Goal: Information Seeking & Learning: Learn about a topic

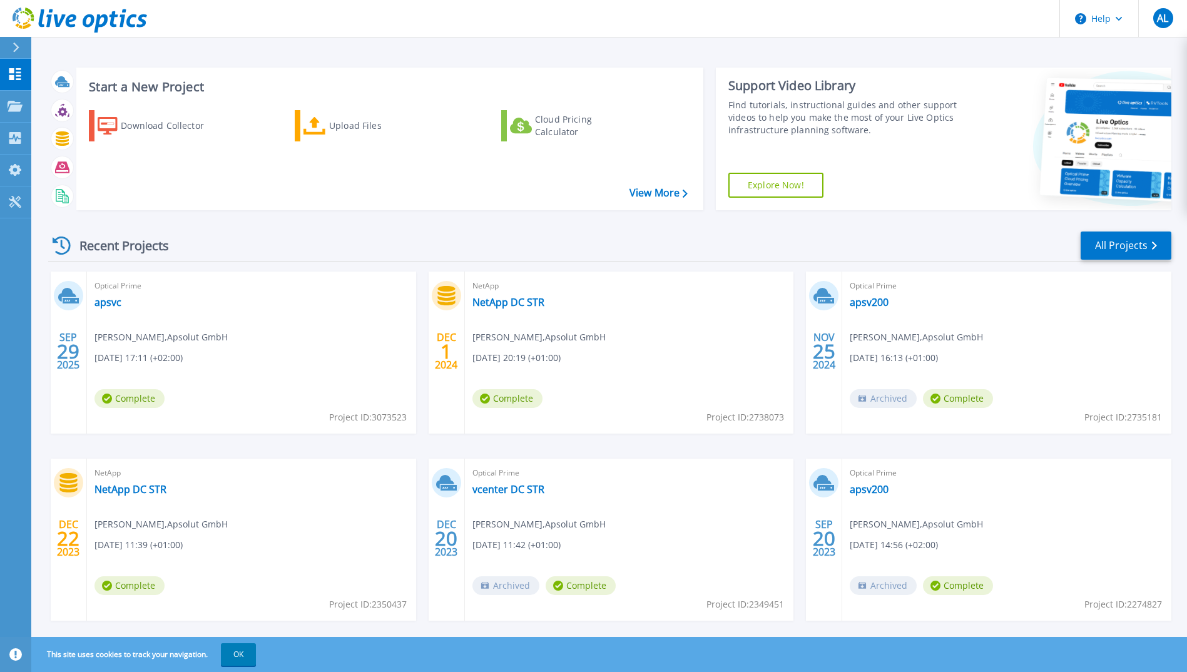
click at [66, 245] on icon at bounding box center [62, 246] width 18 height 18
drag, startPoint x: 122, startPoint y: 351, endPoint x: 121, endPoint y: 329, distance: 22.6
click at [122, 351] on span "[DATE] 17:11 (+02:00)" at bounding box center [139, 358] width 88 height 14
click at [110, 301] on link "apsvc" at bounding box center [108, 302] width 27 height 13
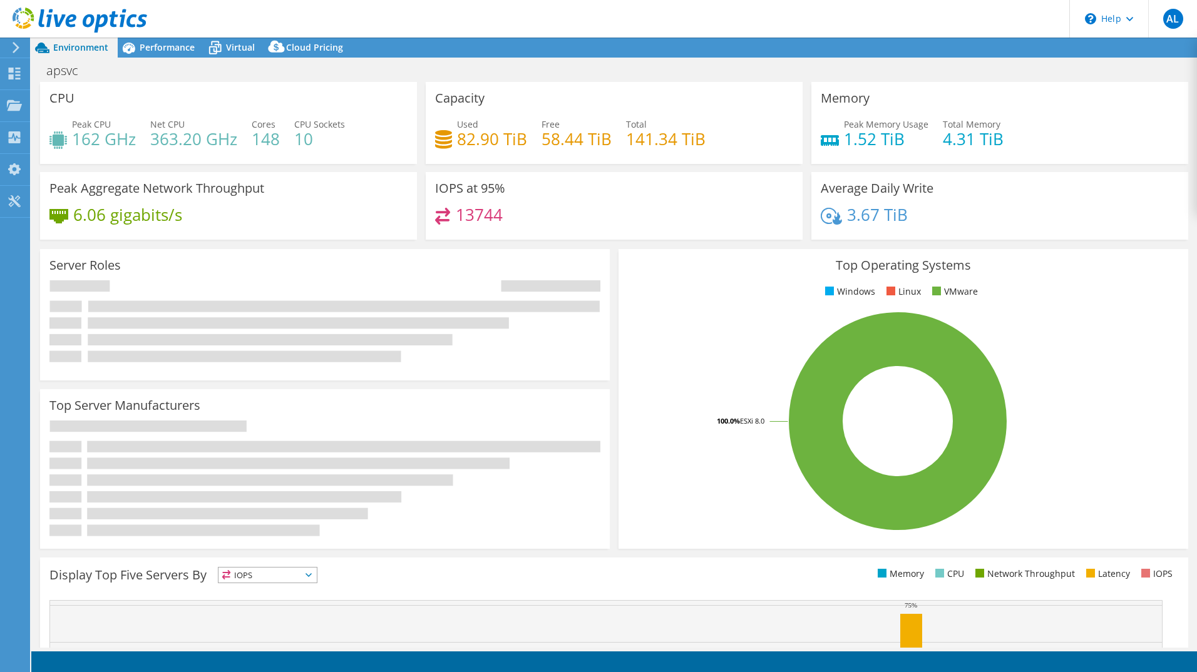
select select "USD"
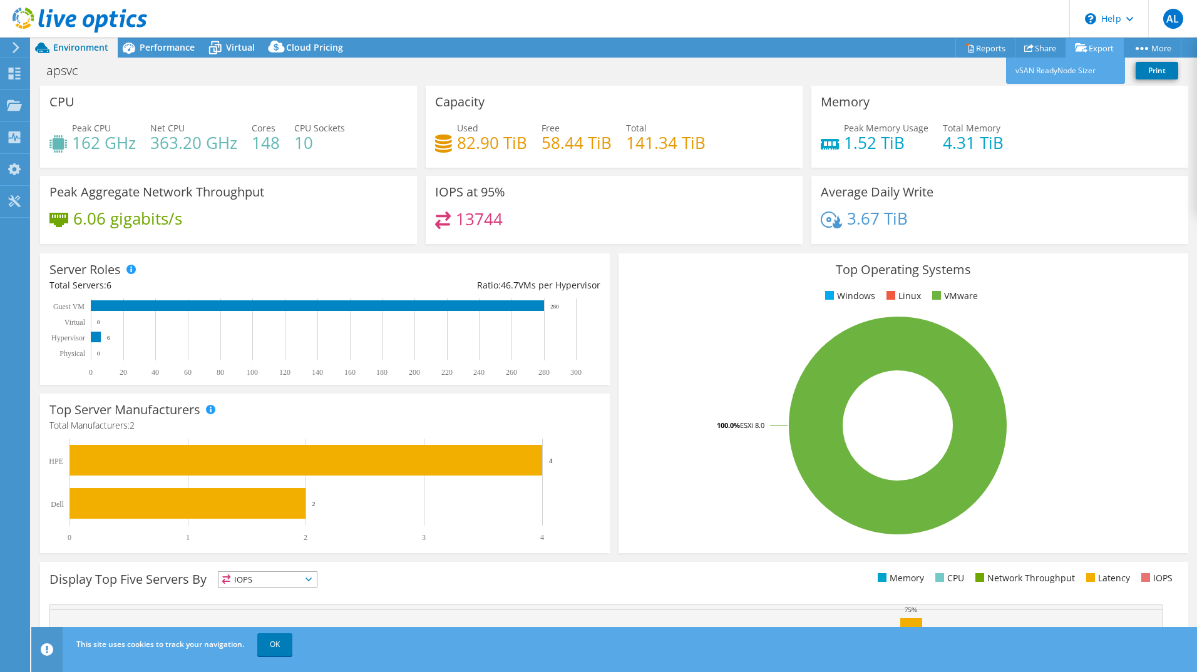
click at [1081, 51] on icon at bounding box center [1081, 47] width 13 height 9
click at [1092, 50] on link "Export" at bounding box center [1094, 47] width 58 height 19
click at [980, 51] on link "Reports" at bounding box center [985, 47] width 60 height 19
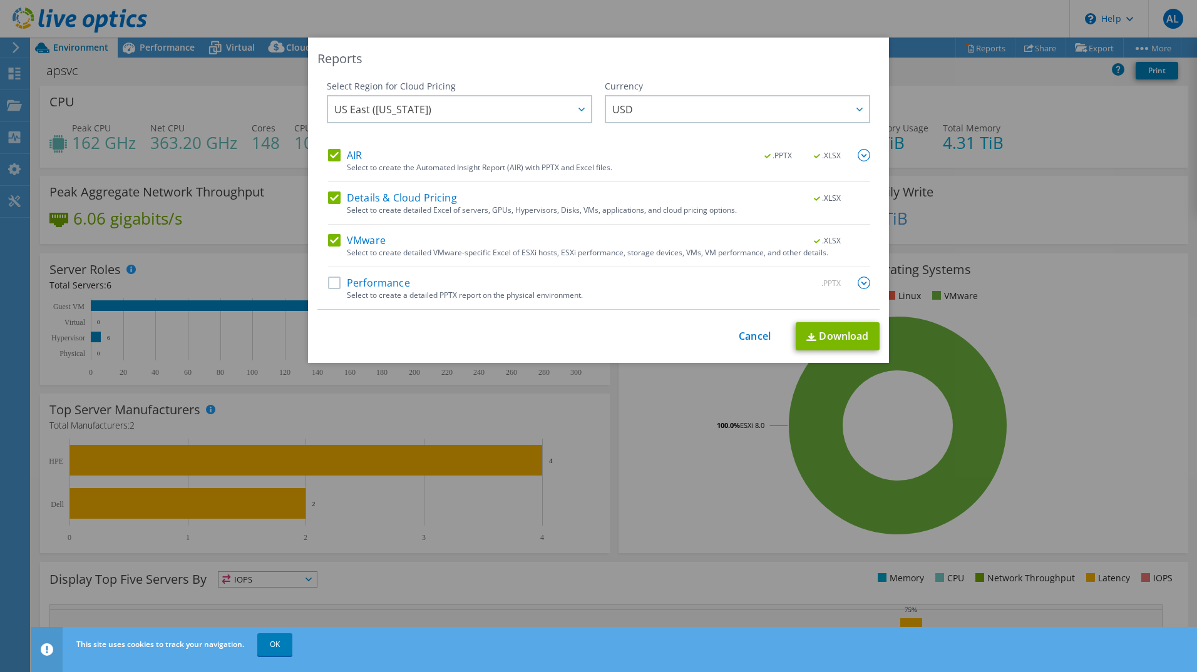
click at [328, 280] on label "Performance" at bounding box center [369, 283] width 82 height 13
click at [0, 0] on input "Performance" at bounding box center [0, 0] width 0 height 0
click at [582, 116] on div at bounding box center [581, 109] width 20 height 26
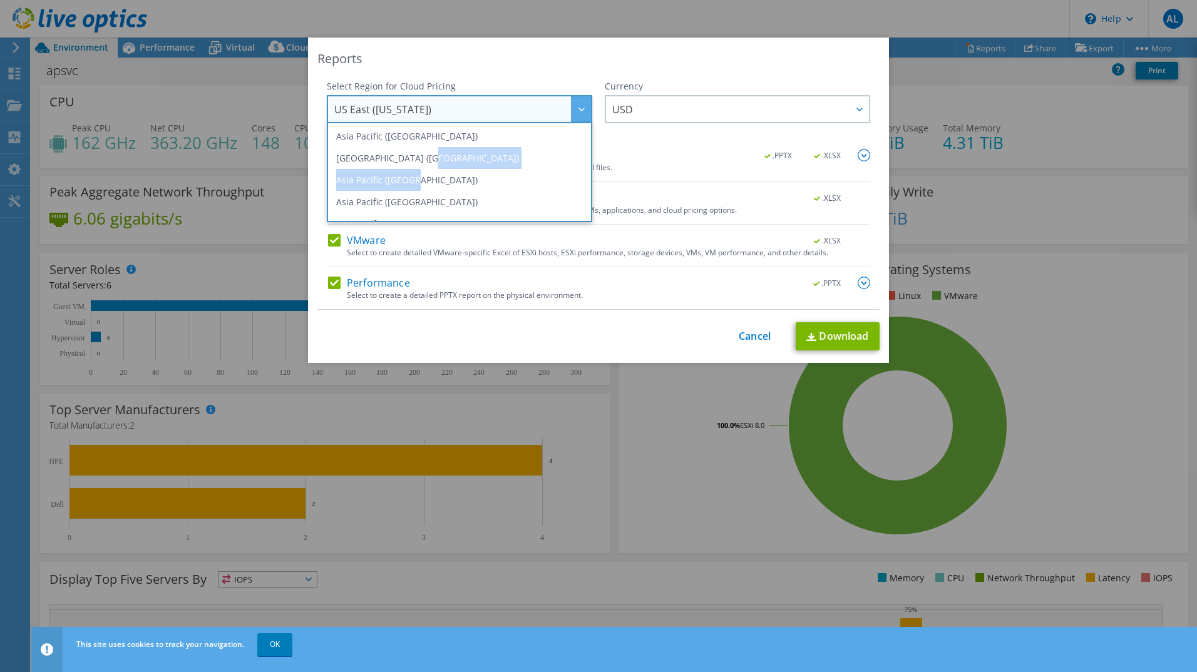
drag, startPoint x: 587, startPoint y: 156, endPoint x: 587, endPoint y: 177, distance: 20.7
click at [587, 177] on ul "Asia Pacific ([GEOGRAPHIC_DATA]) [GEOGRAPHIC_DATA] ([GEOGRAPHIC_DATA]) [GEOGRAP…" at bounding box center [459, 172] width 265 height 100
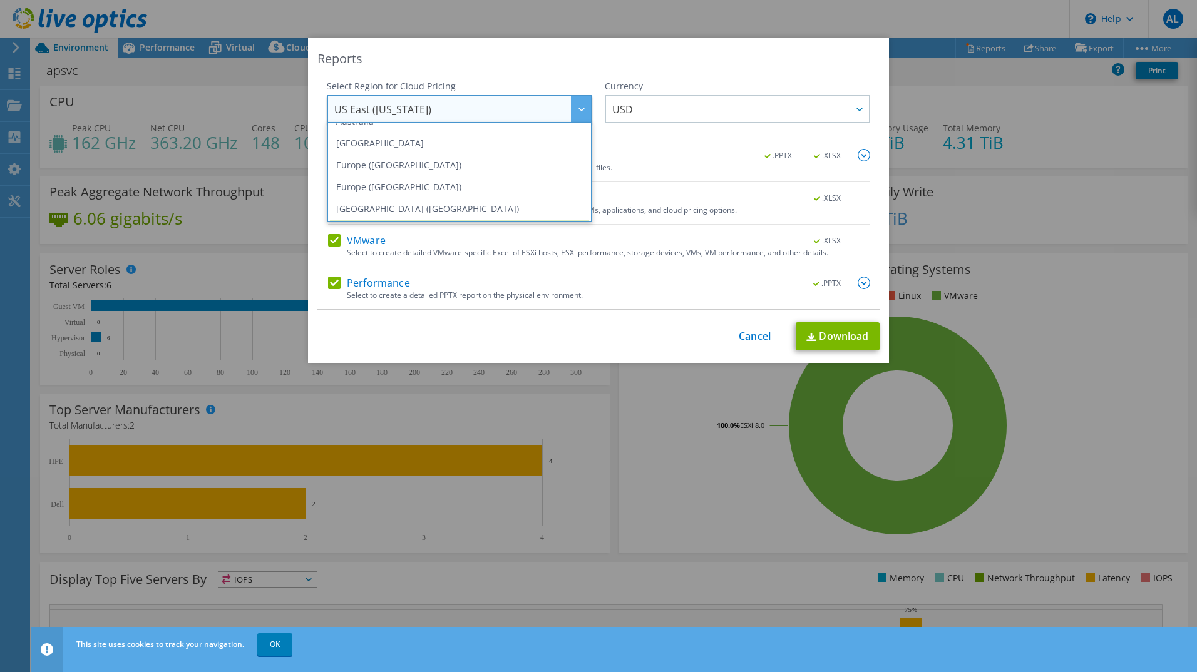
scroll to position [125, 0]
click at [401, 170] on li "Europe ([GEOGRAPHIC_DATA])" at bounding box center [459, 164] width 259 height 22
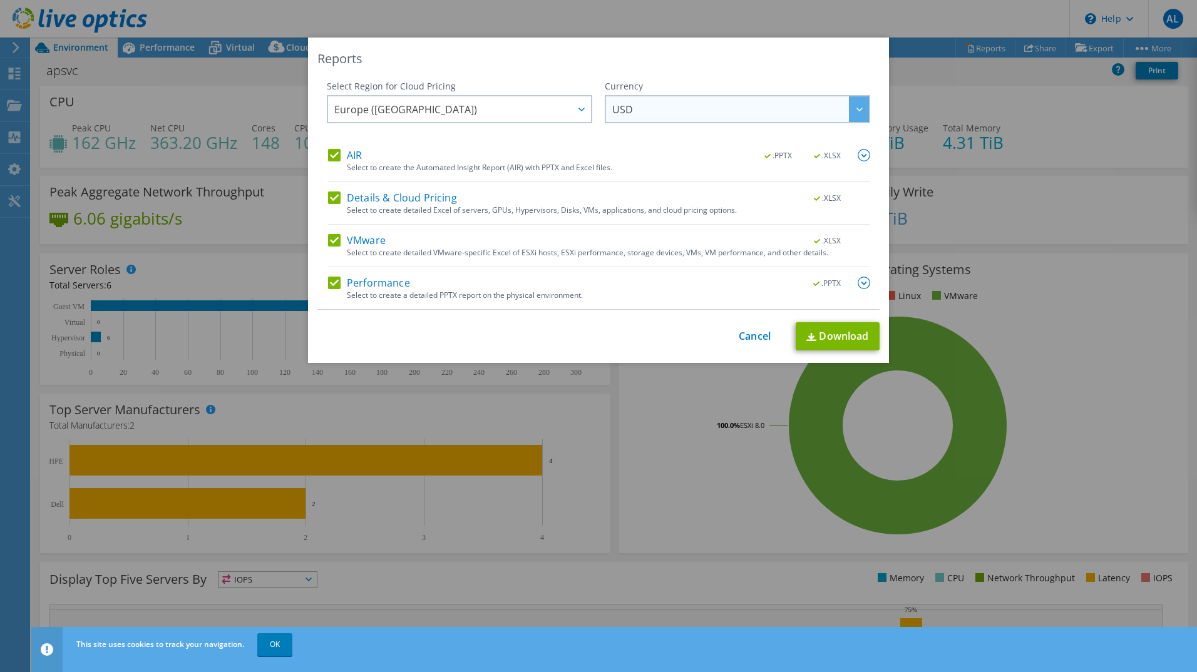
click at [705, 102] on span "USD" at bounding box center [740, 109] width 257 height 26
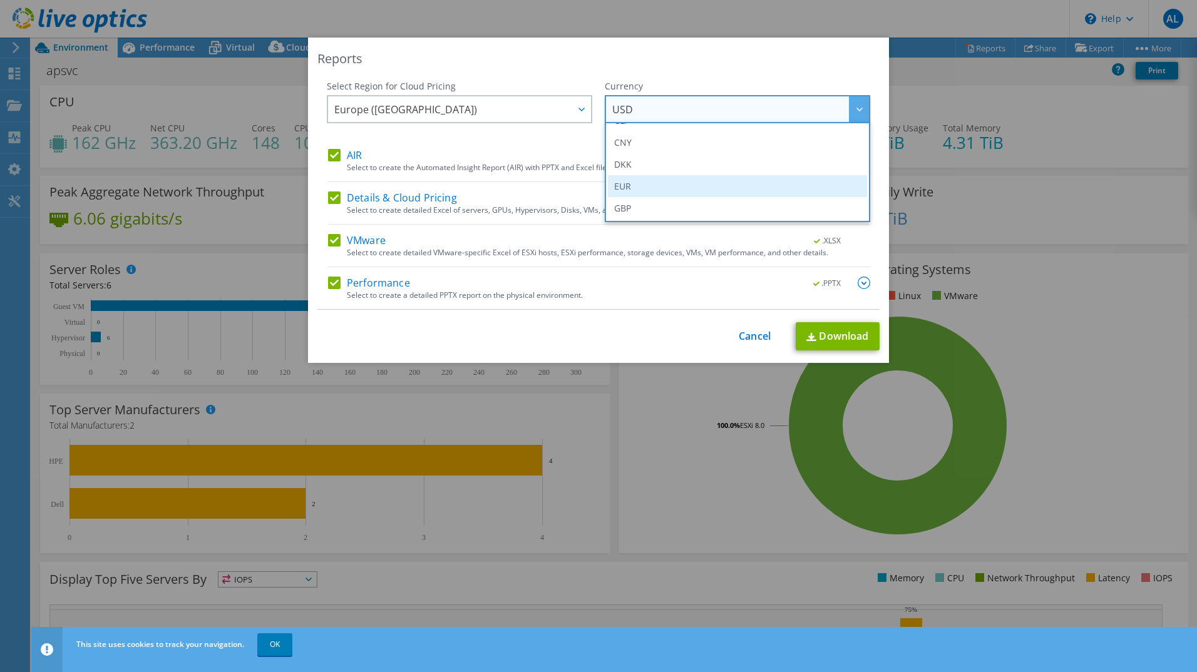
click at [642, 182] on li "EUR" at bounding box center [737, 186] width 259 height 22
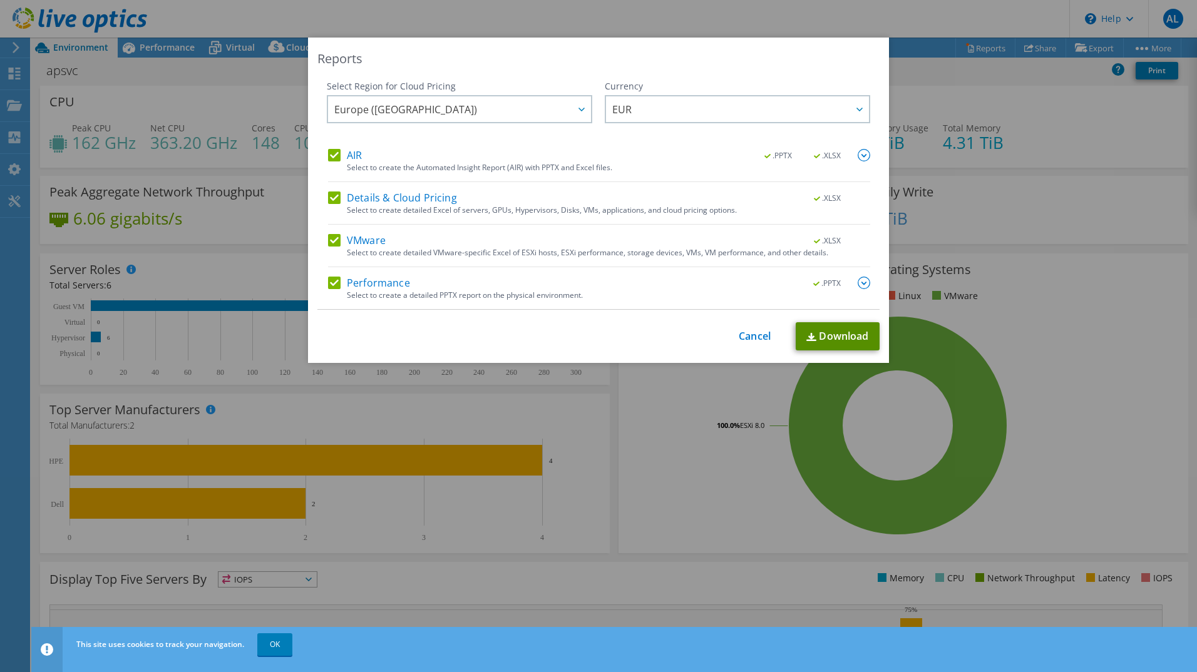
click at [823, 338] on link "Download" at bounding box center [838, 336] width 84 height 28
click at [858, 152] on img at bounding box center [864, 155] width 13 height 13
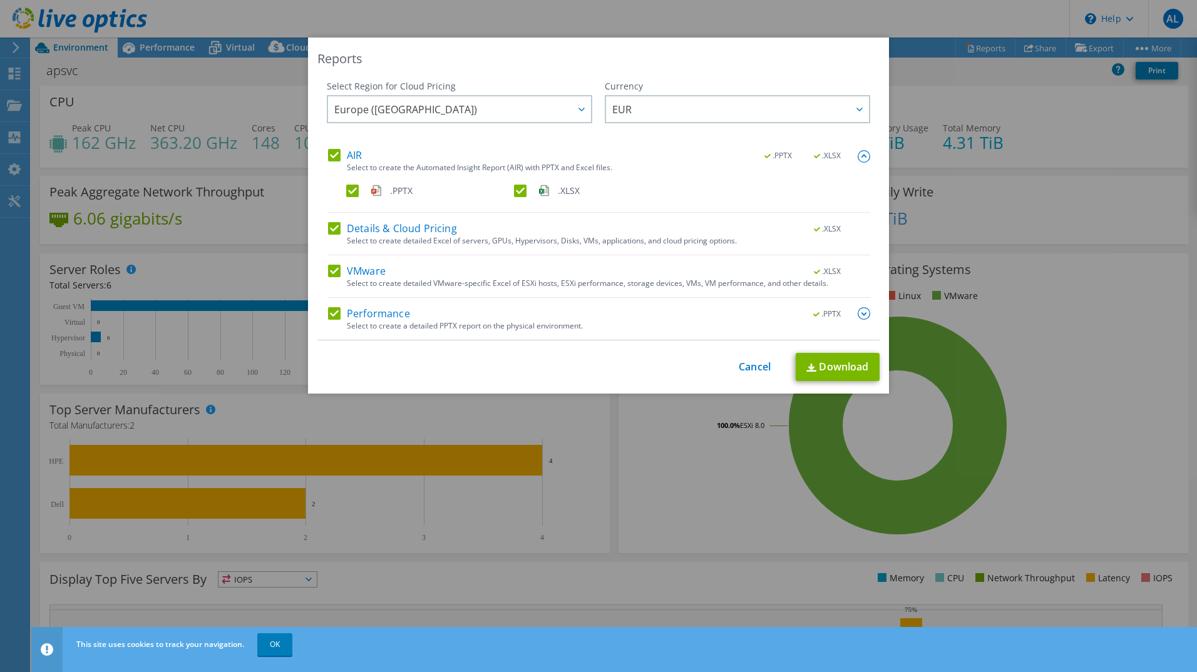
click at [858, 152] on img at bounding box center [864, 156] width 13 height 13
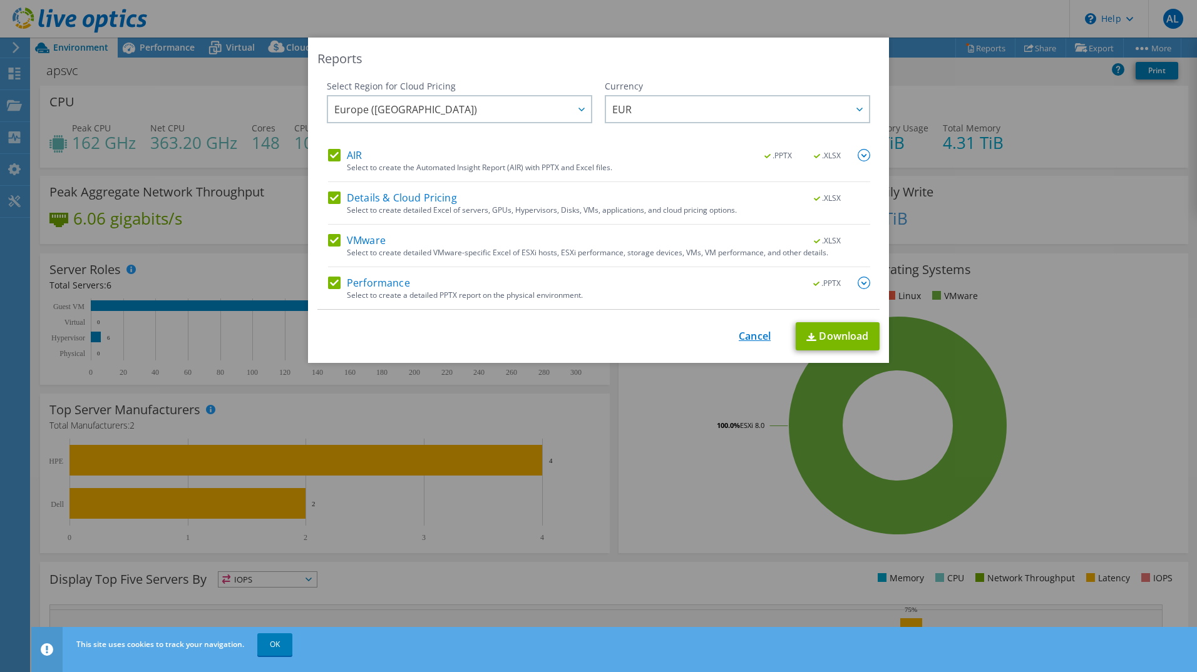
click at [741, 340] on link "Cancel" at bounding box center [755, 337] width 32 height 12
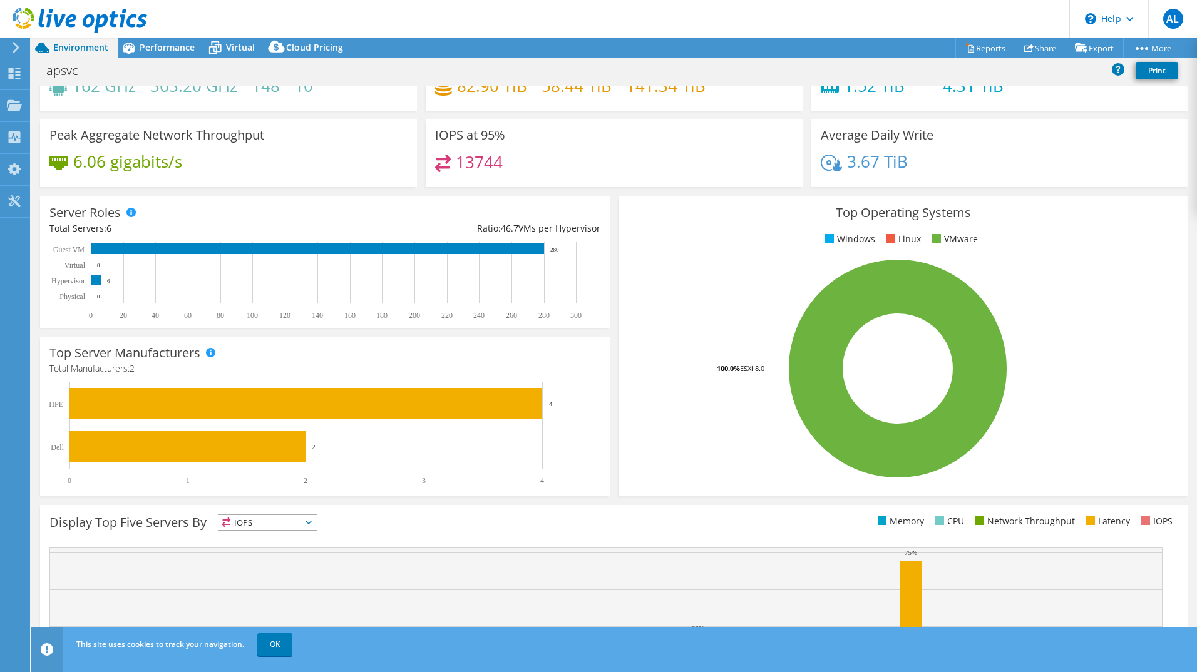
scroll to position [0, 0]
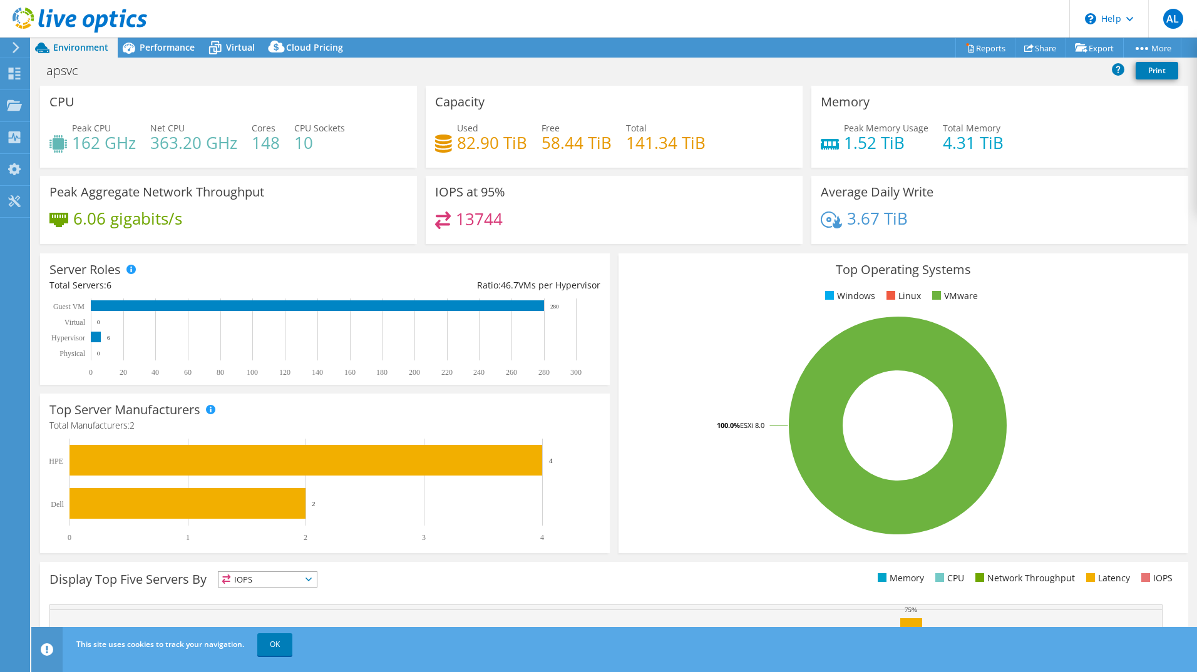
click at [184, 34] on header "AL End User [PERSON_NAME] [PERSON_NAME][EMAIL_ADDRESS][DOMAIN_NAME] Apsolut Gmb…" at bounding box center [598, 19] width 1197 height 38
click at [221, 39] on icon at bounding box center [215, 48] width 22 height 22
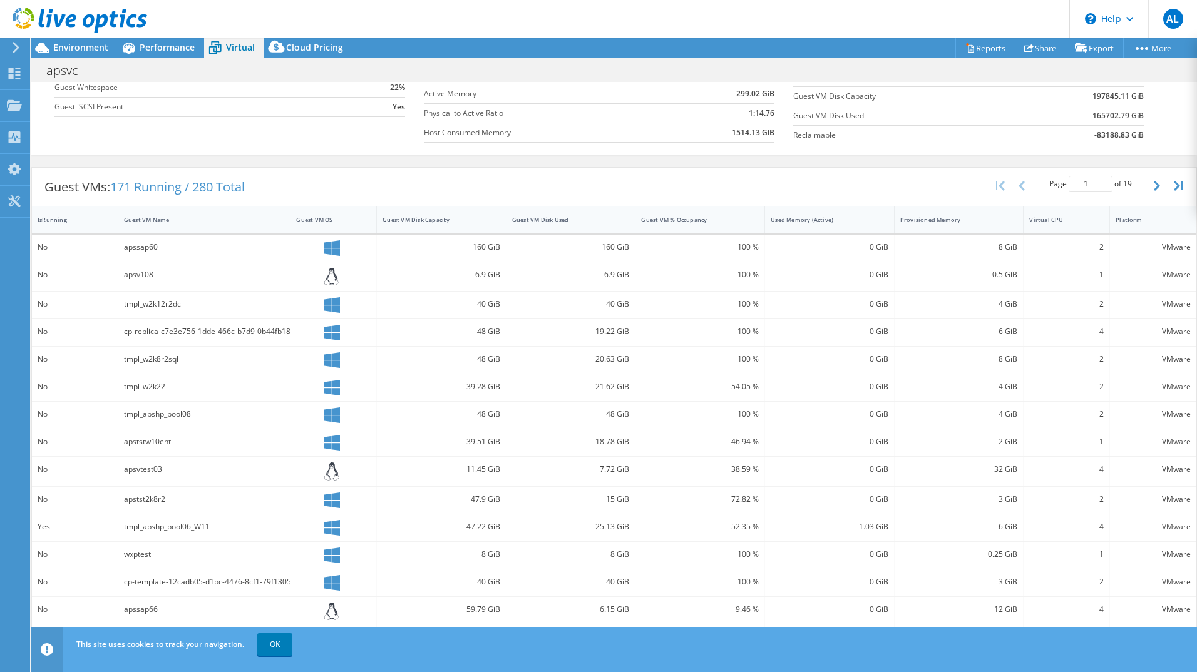
scroll to position [173, 0]
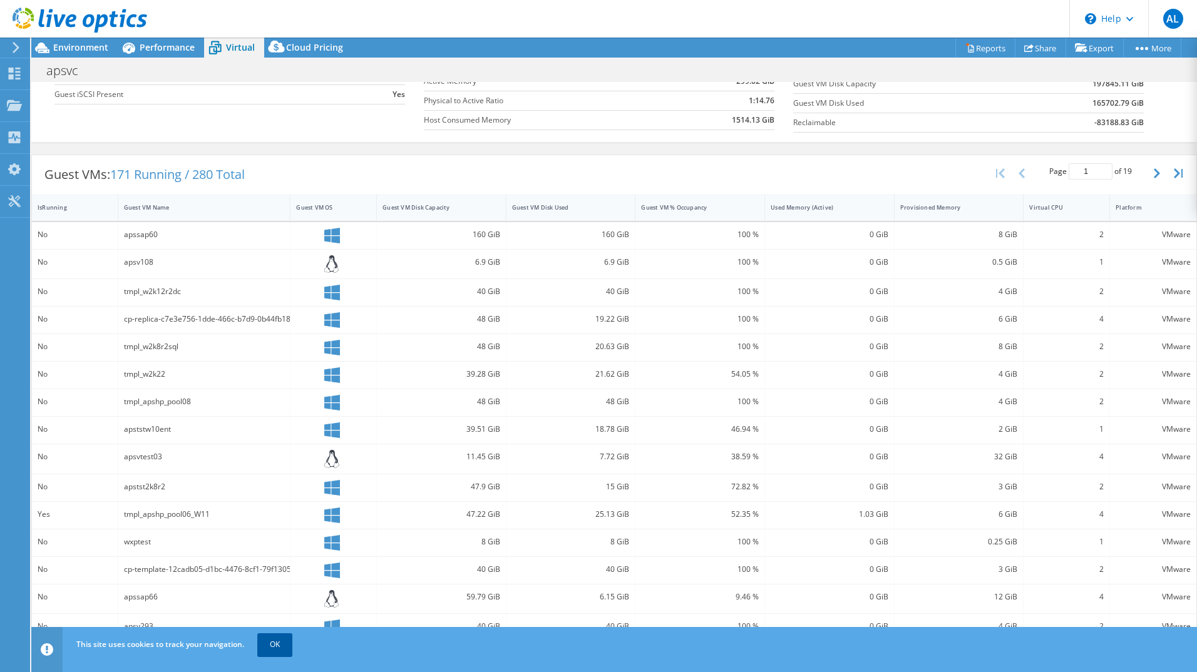
click at [274, 649] on link "OK" at bounding box center [274, 644] width 35 height 23
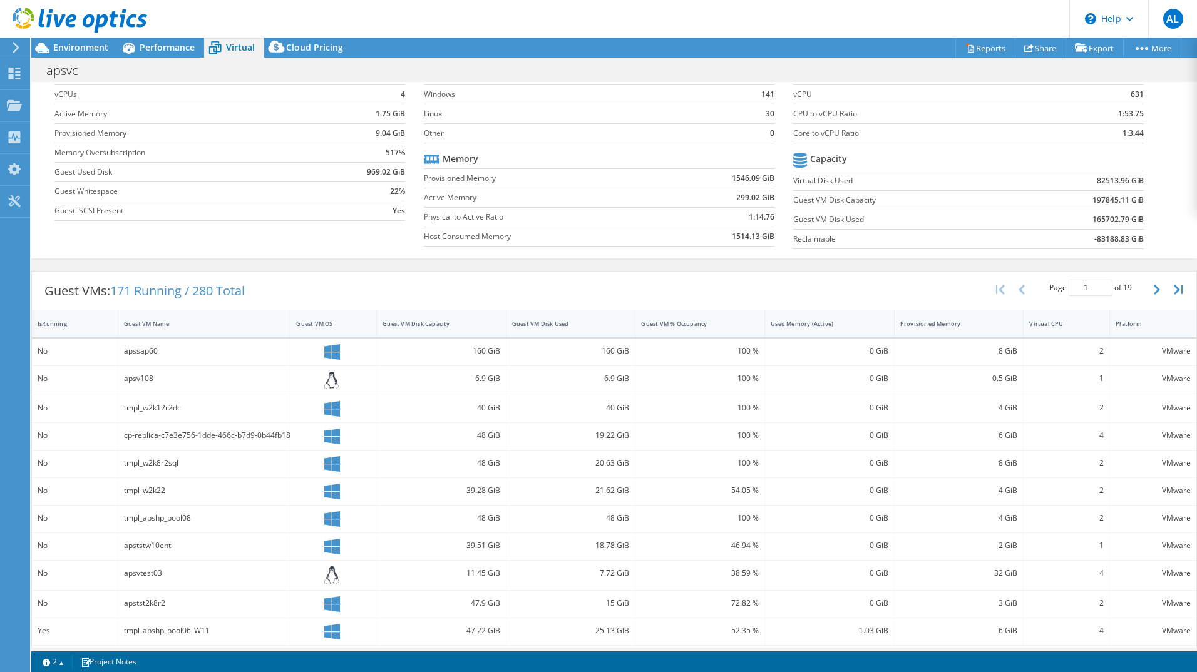
scroll to position [0, 0]
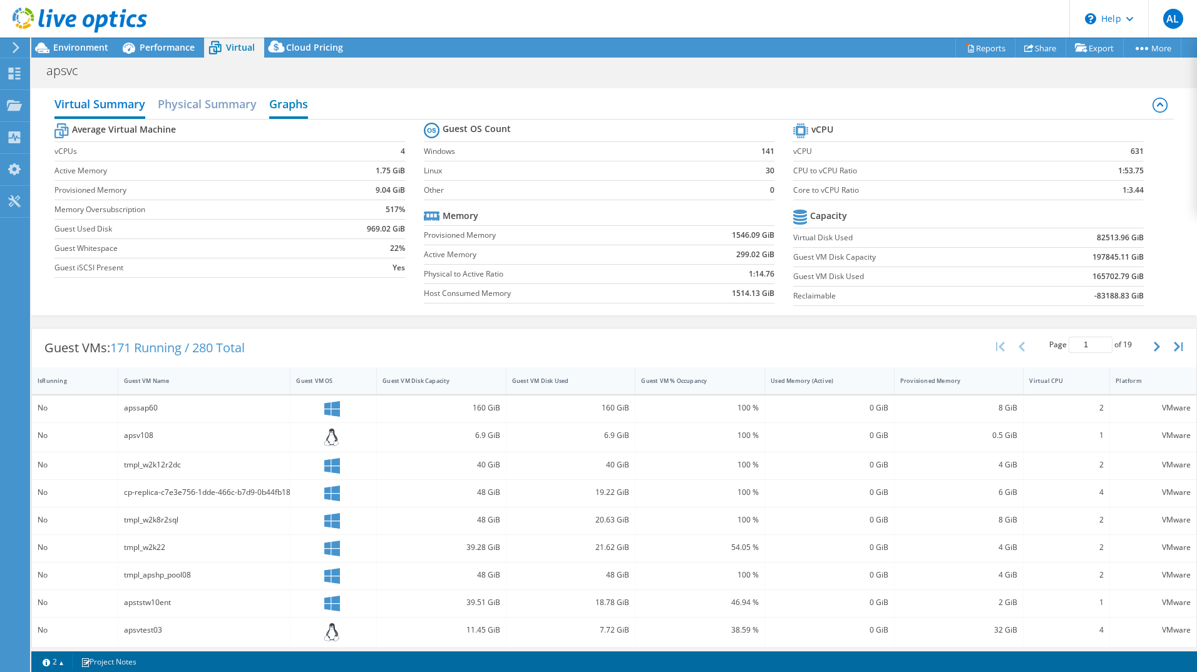
drag, startPoint x: 215, startPoint y: 108, endPoint x: 294, endPoint y: 105, distance: 78.9
click at [215, 108] on h2 "Physical Summary" at bounding box center [207, 103] width 99 height 25
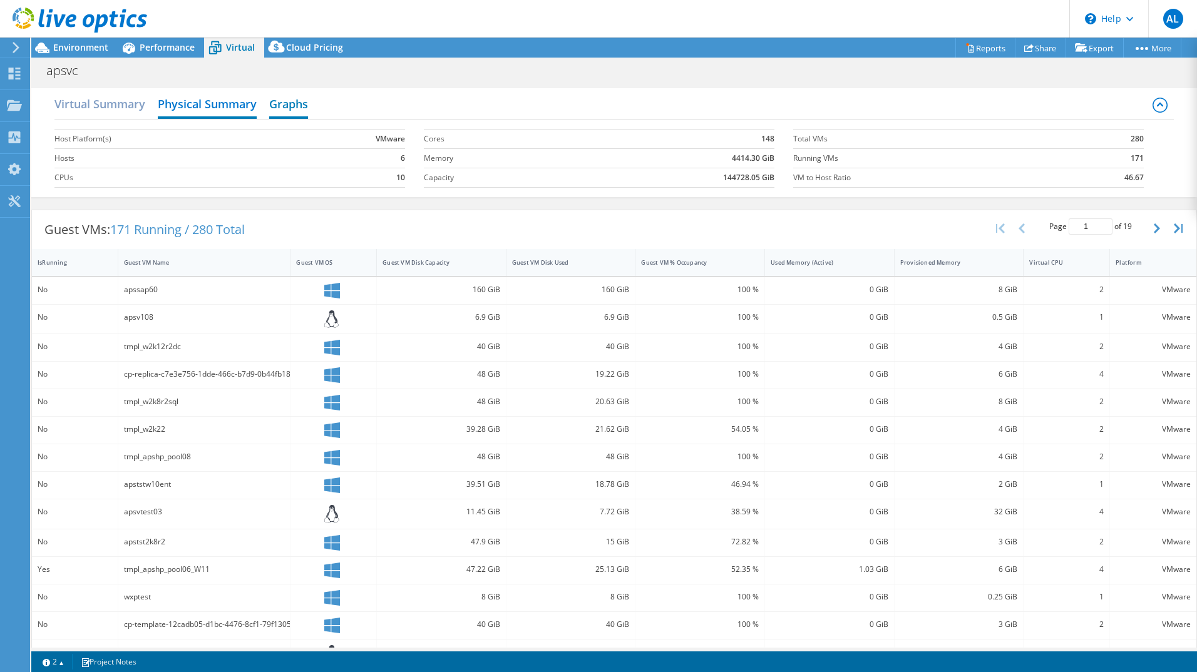
click at [306, 103] on h2 "Graphs" at bounding box center [288, 105] width 39 height 28
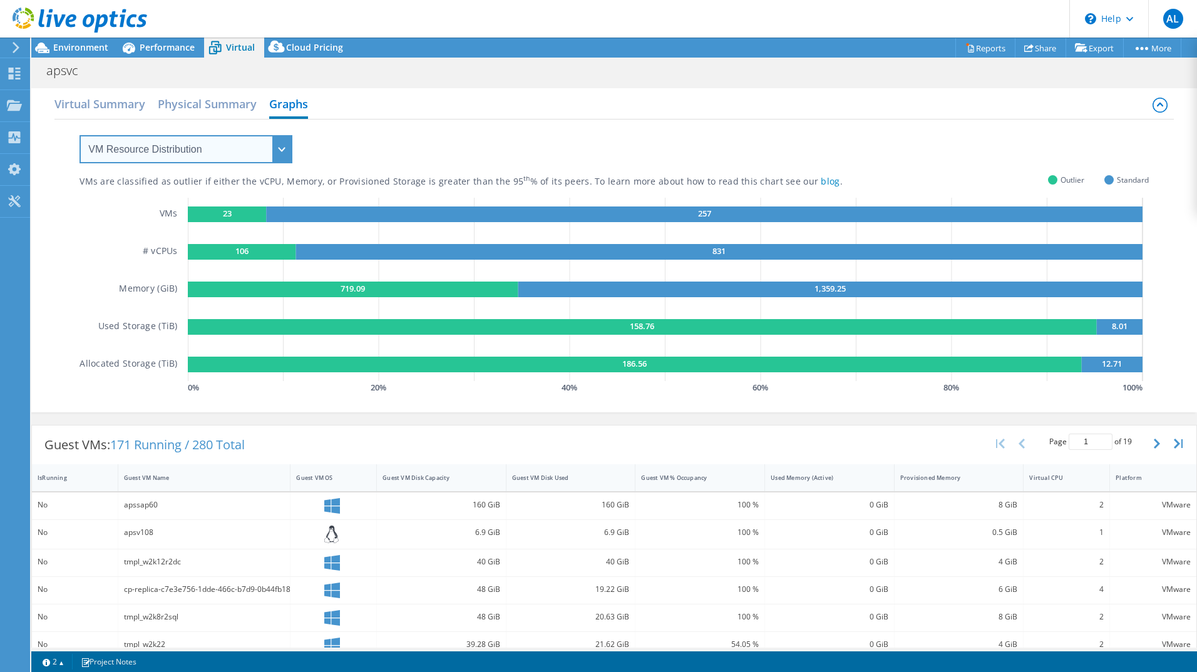
click at [237, 155] on select "VM Resource Distribution Provisioning Contrast Over Provisioning" at bounding box center [185, 149] width 213 height 28
click at [237, 150] on select "VM Resource Distribution Provisioning Contrast Over Provisioning" at bounding box center [185, 149] width 213 height 28
click at [218, 110] on h2 "Physical Summary" at bounding box center [207, 105] width 99 height 28
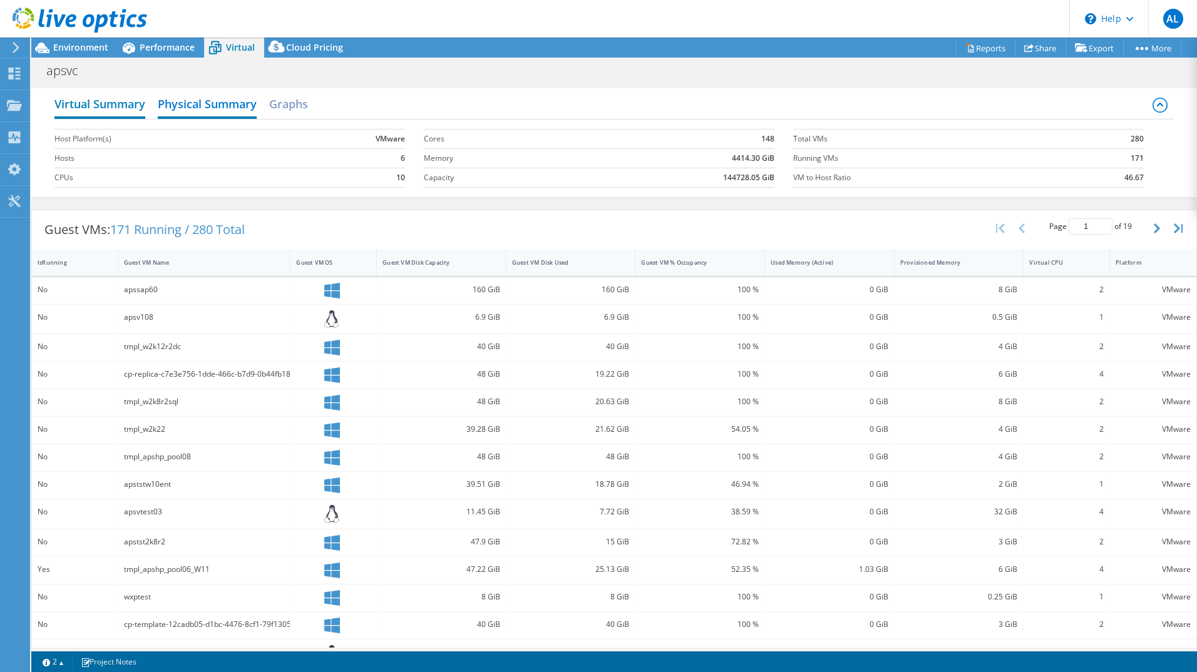
click at [123, 104] on h2 "Virtual Summary" at bounding box center [99, 105] width 91 height 28
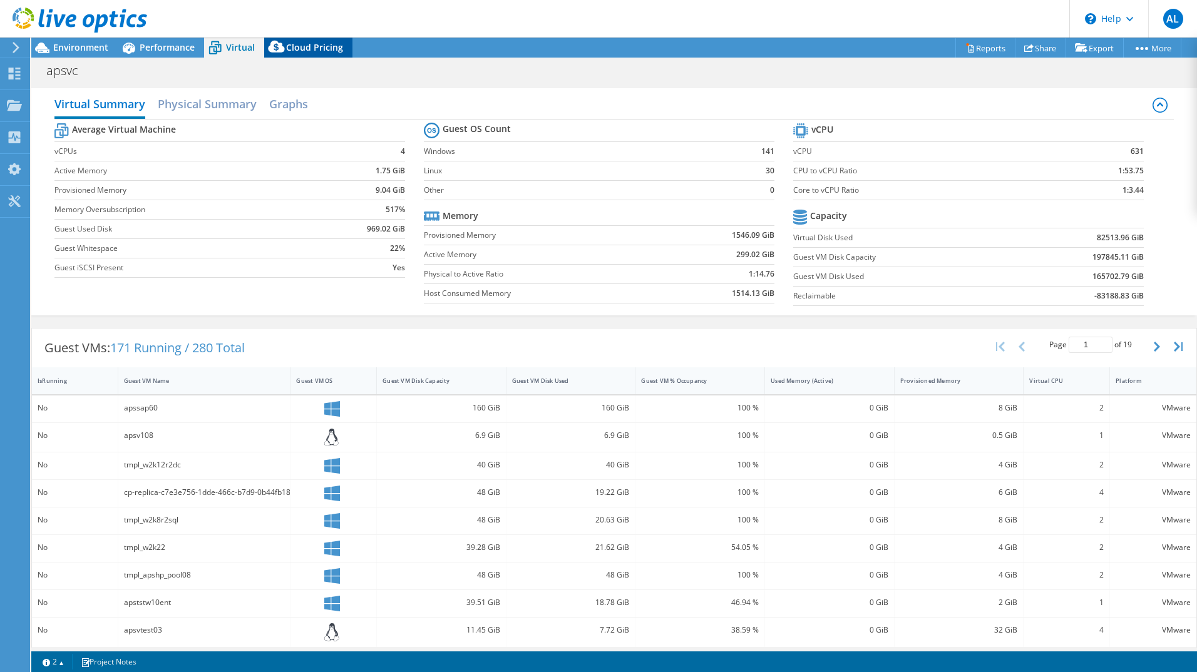
click at [301, 44] on span "Cloud Pricing" at bounding box center [314, 47] width 57 height 12
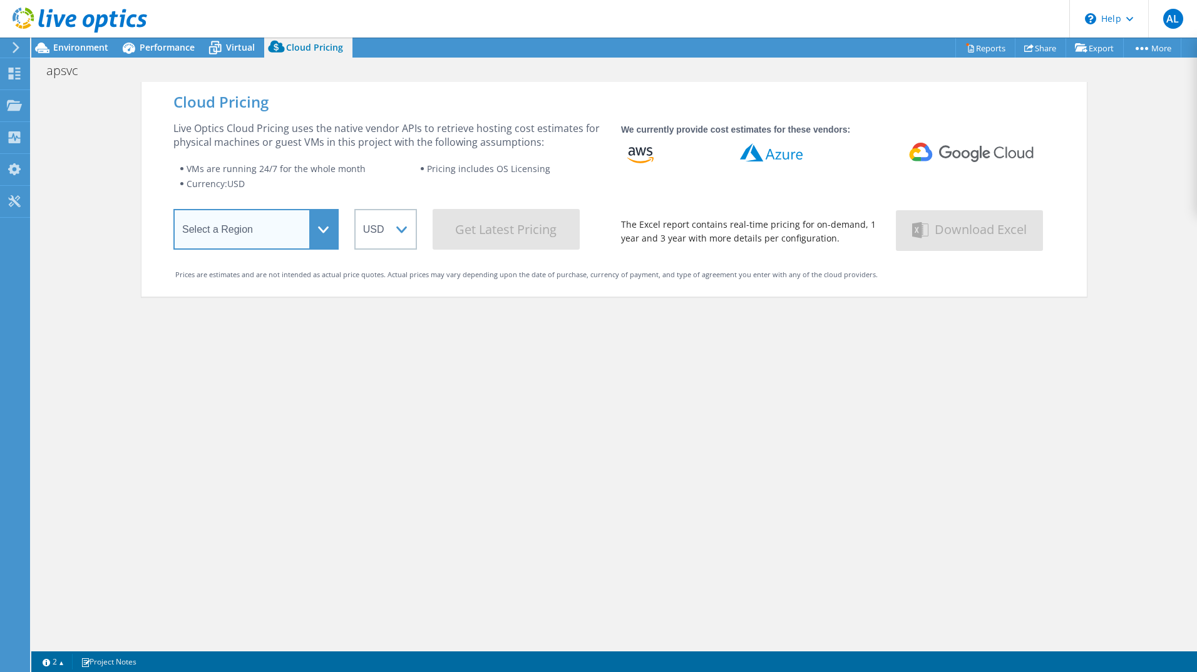
click at [320, 222] on select "Select a Region [GEOGRAPHIC_DATA] ([GEOGRAPHIC_DATA]) [GEOGRAPHIC_DATA] ([GEOGR…" at bounding box center [255, 229] width 165 height 41
select select "EUFrankfurt"
click at [173, 212] on select "Select a Region [GEOGRAPHIC_DATA] ([GEOGRAPHIC_DATA]) [GEOGRAPHIC_DATA] ([GEOGR…" at bounding box center [255, 229] width 165 height 41
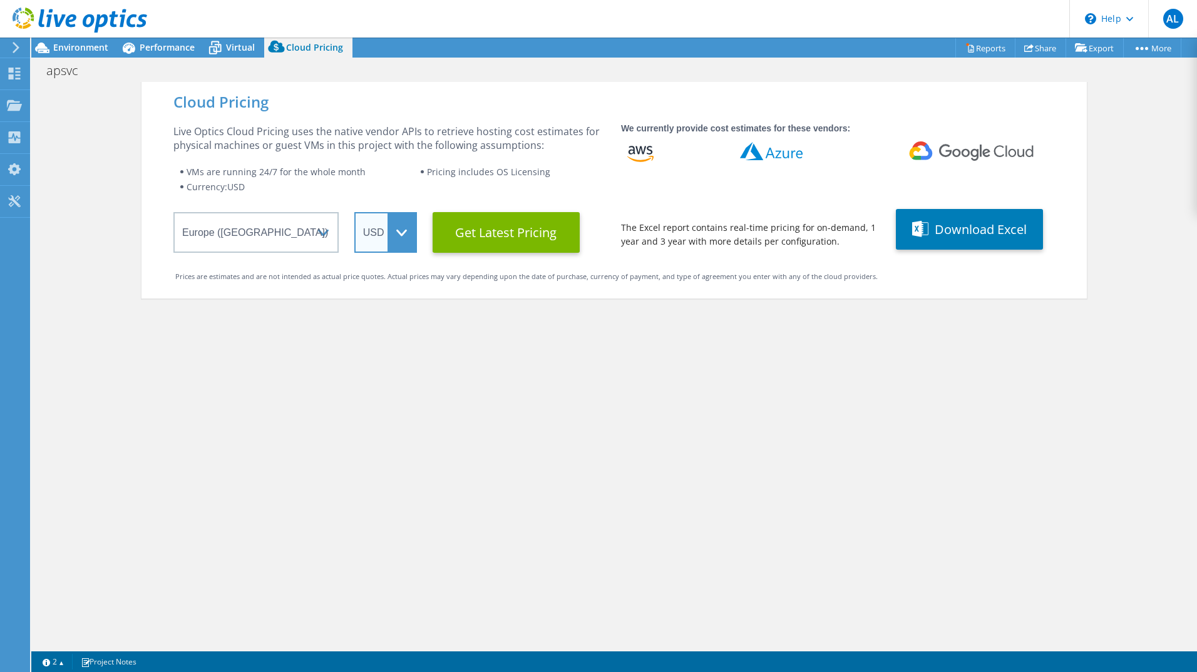
click at [403, 238] on select "ARS AUD BRL CAD CHF CLP CNY DKK EUR GBP HKD HUF INR JPY MXN MYR NOK NZD PEN SEK…" at bounding box center [385, 232] width 63 height 41
click at [354, 212] on select "ARS AUD BRL CAD CHF CLP CNY DKK EUR GBP HKD HUF INR JPY MXN MYR NOK NZD PEN SEK…" at bounding box center [385, 232] width 63 height 41
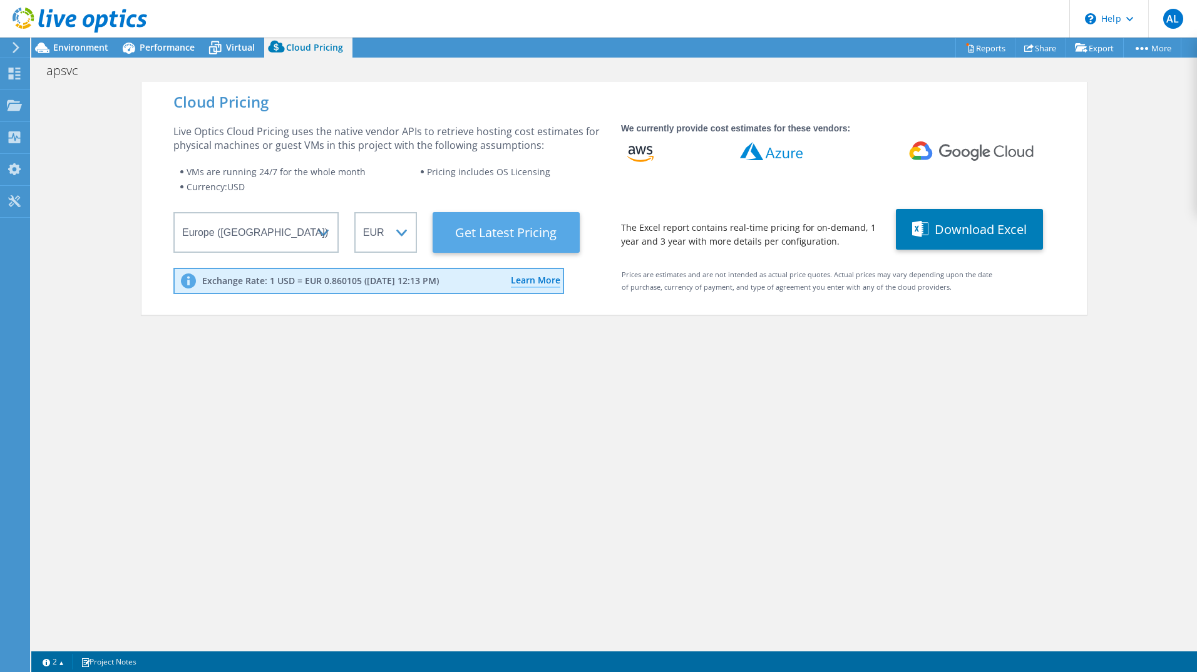
click at [466, 230] on Latest "Get Latest Pricing" at bounding box center [506, 232] width 147 height 41
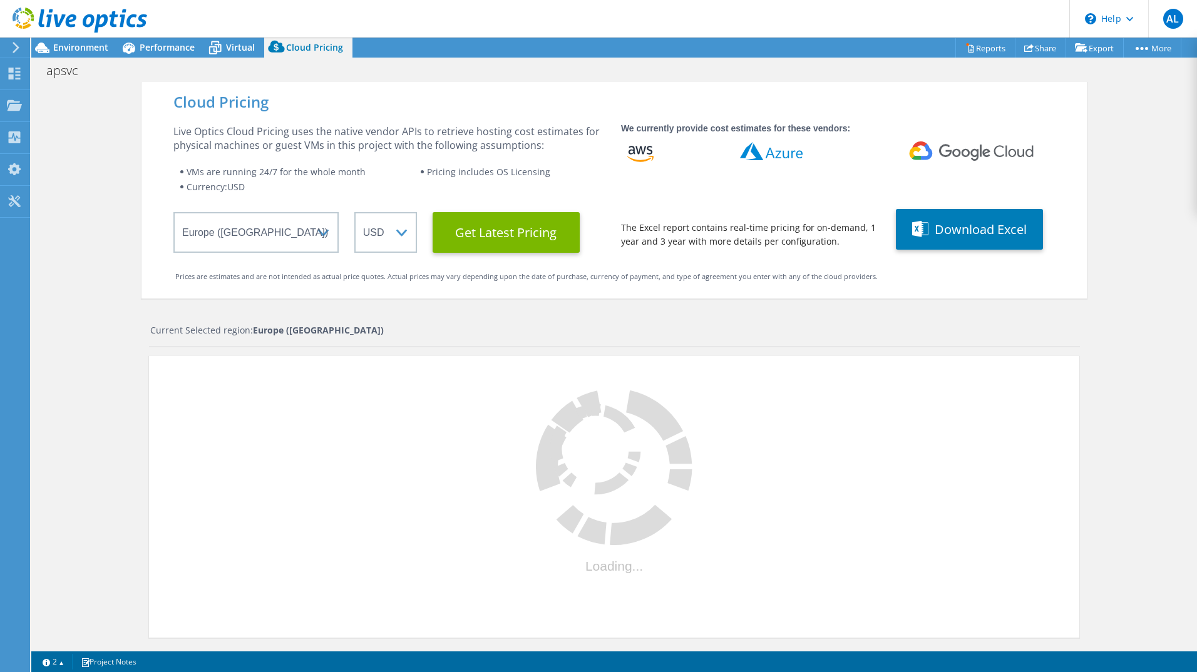
select select "EUR"
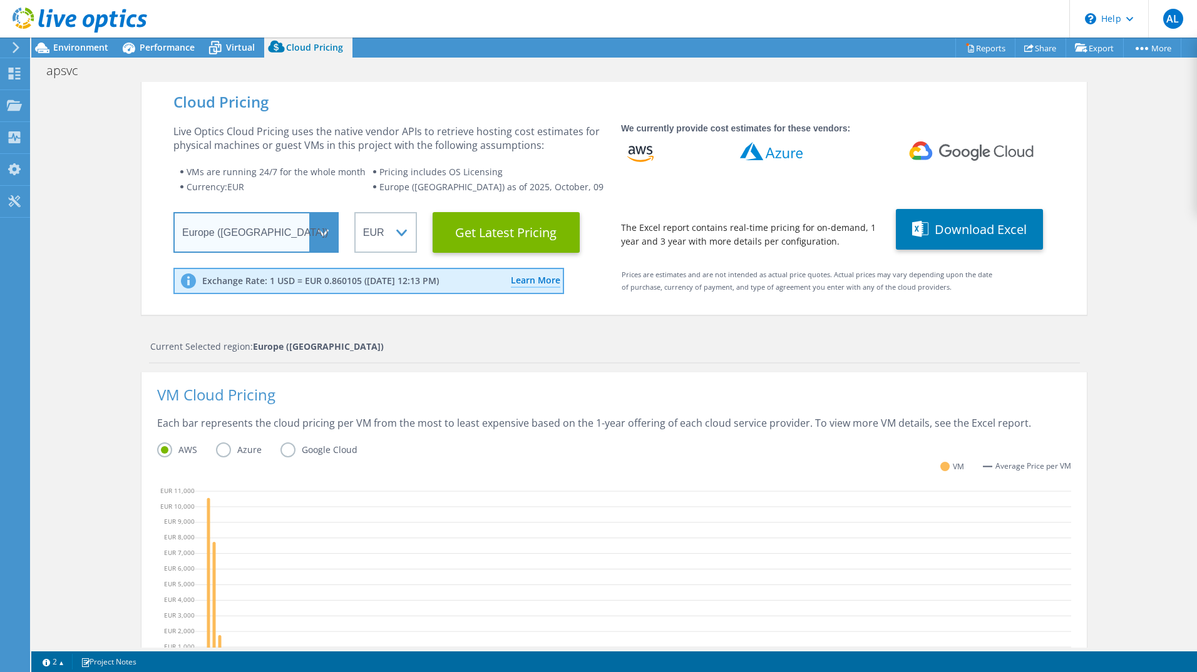
click at [326, 239] on select "Select a Region [GEOGRAPHIC_DATA] ([GEOGRAPHIC_DATA]) [GEOGRAPHIC_DATA] ([GEOGR…" at bounding box center [255, 232] width 165 height 41
select select "EULondon"
click at [173, 212] on select "Select a Region [GEOGRAPHIC_DATA] ([GEOGRAPHIC_DATA]) [GEOGRAPHIC_DATA] ([GEOGR…" at bounding box center [255, 232] width 165 height 41
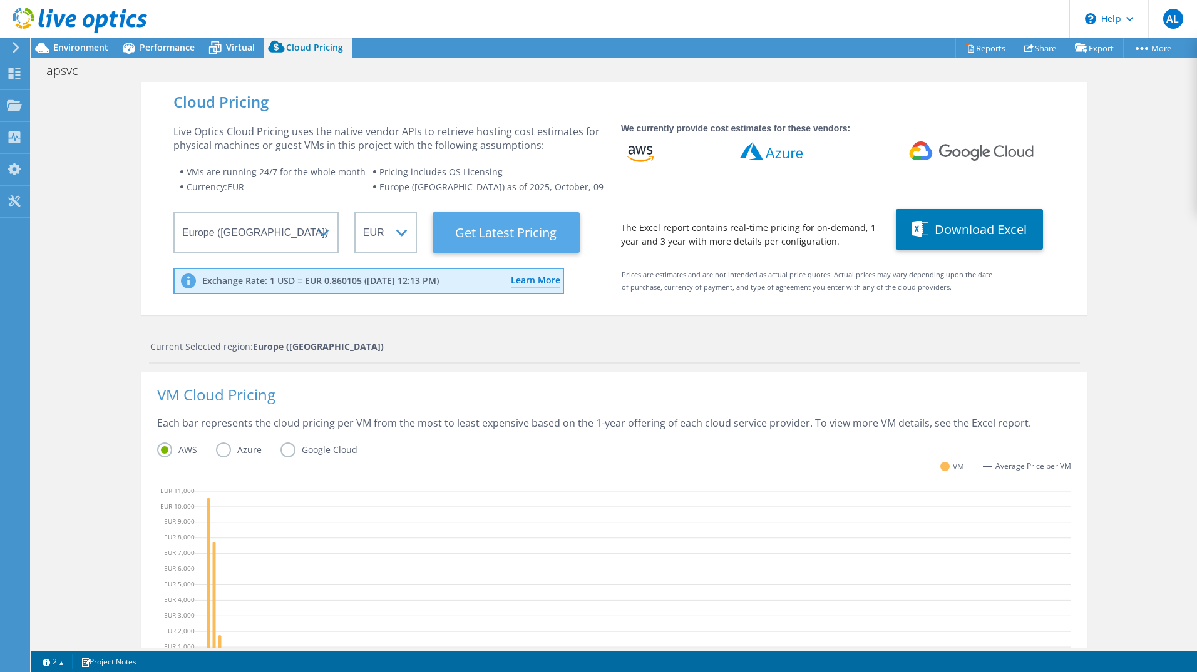
click at [488, 223] on Latest "Get Latest Pricing" at bounding box center [506, 232] width 147 height 41
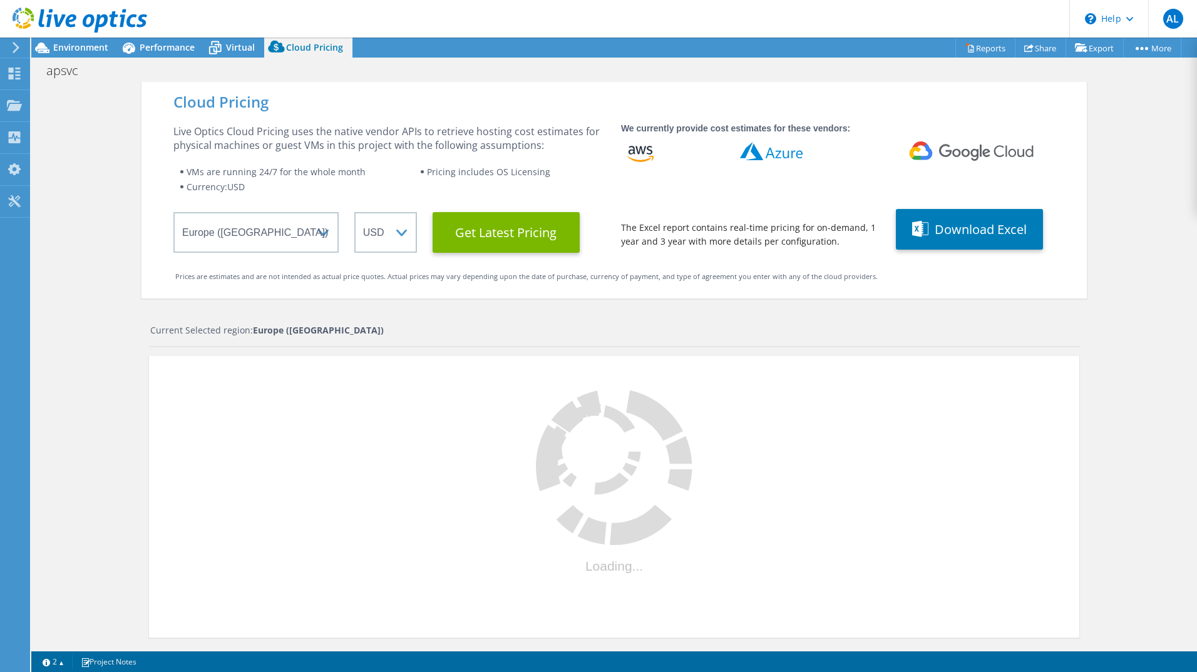
select select "EUR"
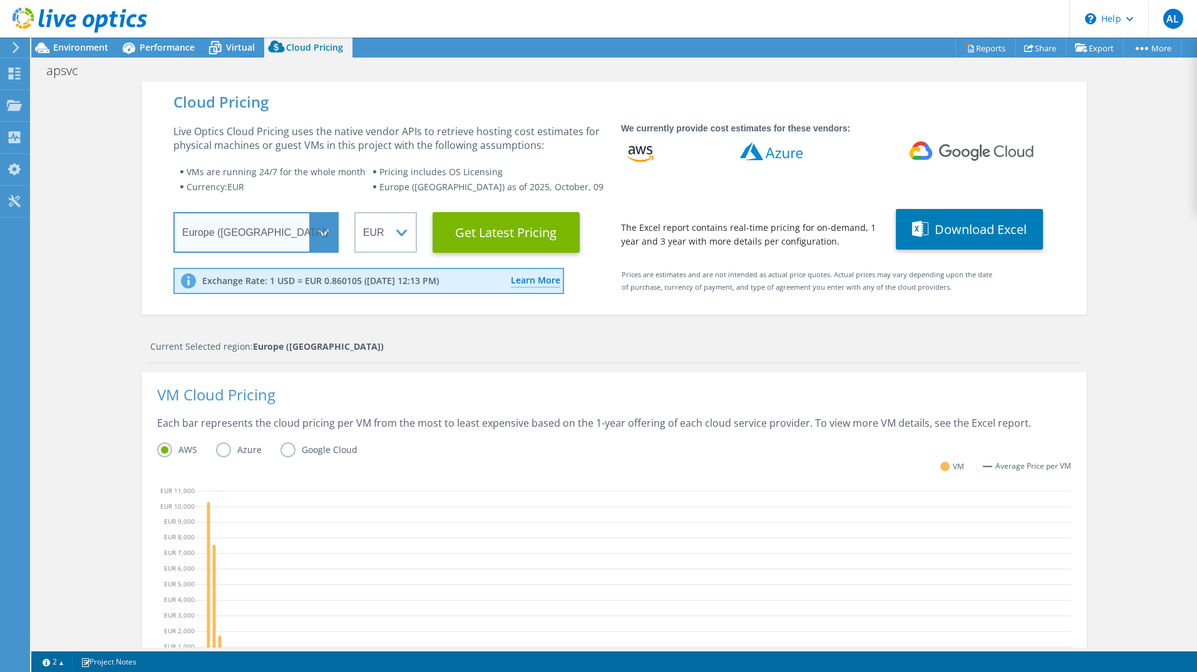
click at [318, 229] on select "Select a Region [GEOGRAPHIC_DATA] ([GEOGRAPHIC_DATA]) [GEOGRAPHIC_DATA] ([GEOGR…" at bounding box center [255, 232] width 165 height 41
select select "USEast"
click at [173, 212] on select "Select a Region [GEOGRAPHIC_DATA] ([GEOGRAPHIC_DATA]) [GEOGRAPHIC_DATA] ([GEOGR…" at bounding box center [255, 232] width 165 height 41
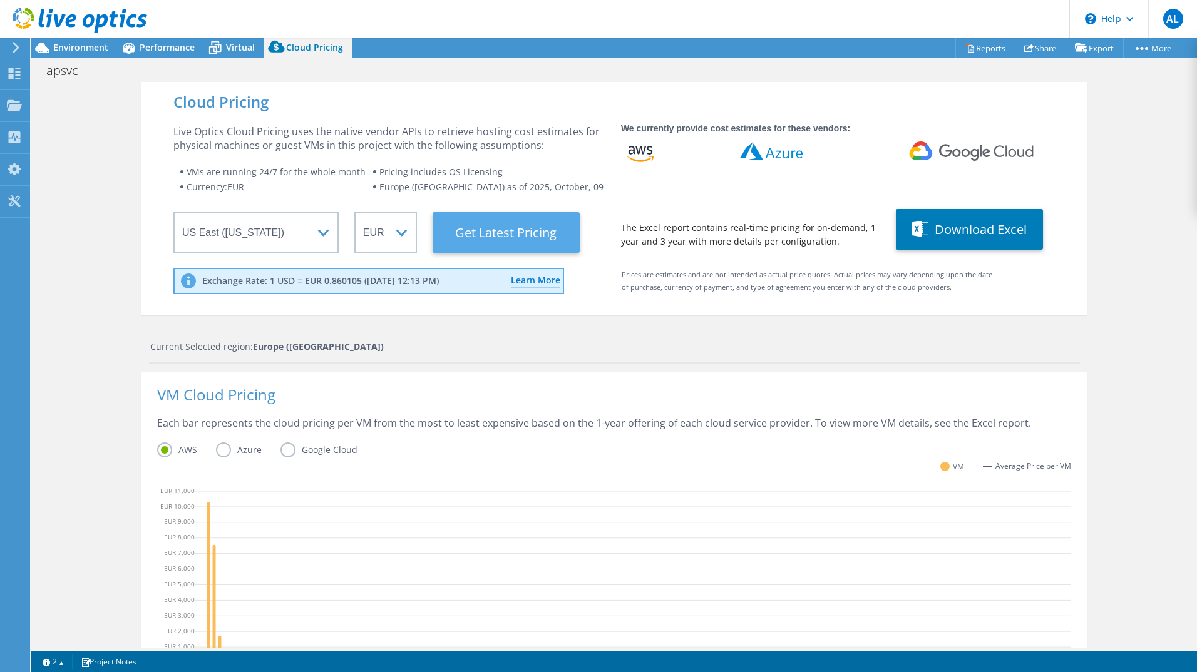
click at [496, 235] on Latest "Get Latest Pricing" at bounding box center [506, 232] width 147 height 41
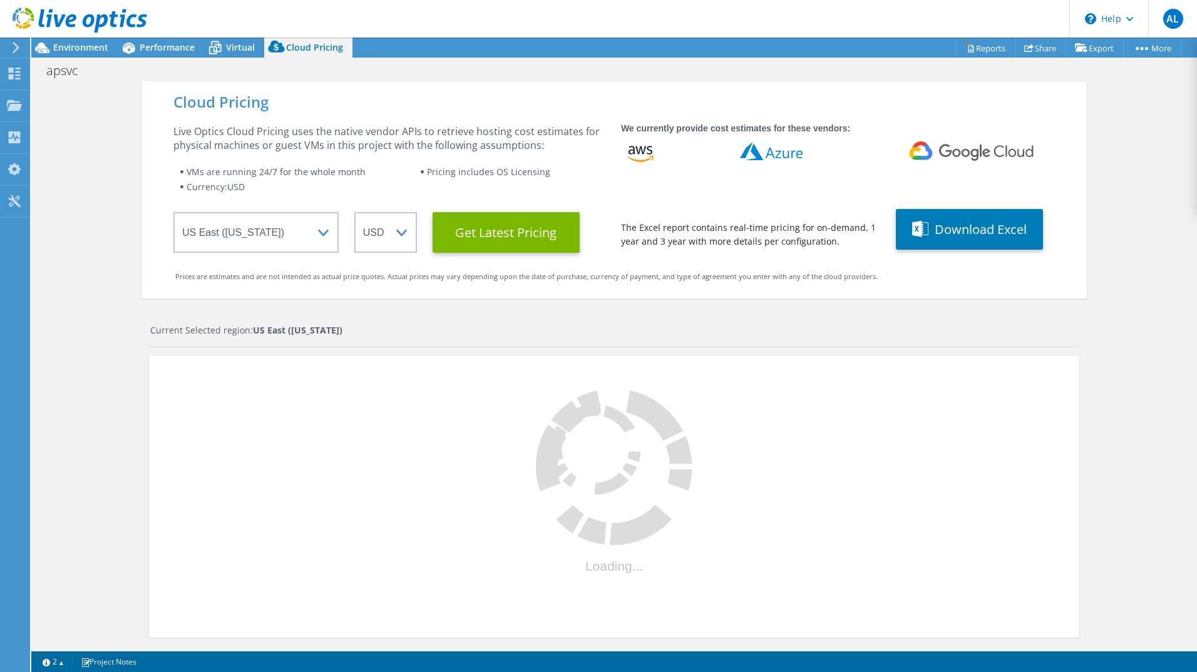
select select "EUR"
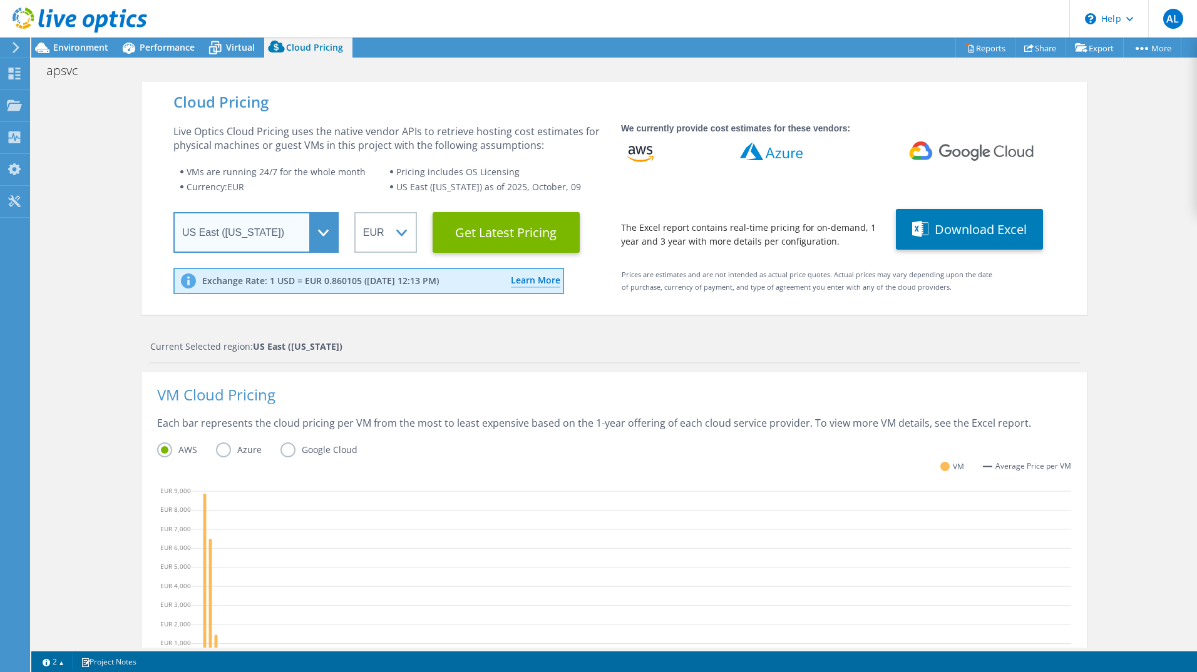
click at [314, 237] on select "Select a Region [GEOGRAPHIC_DATA] ([GEOGRAPHIC_DATA]) [GEOGRAPHIC_DATA] ([GEOGR…" at bounding box center [255, 232] width 165 height 41
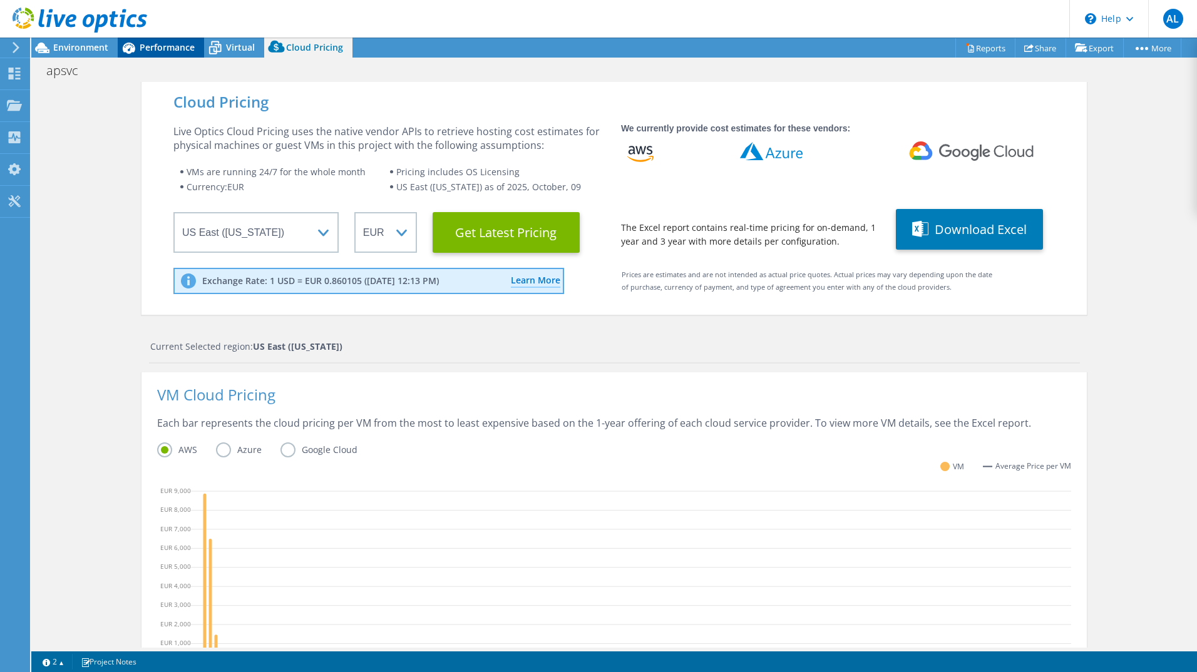
click at [175, 48] on span "Performance" at bounding box center [167, 47] width 55 height 12
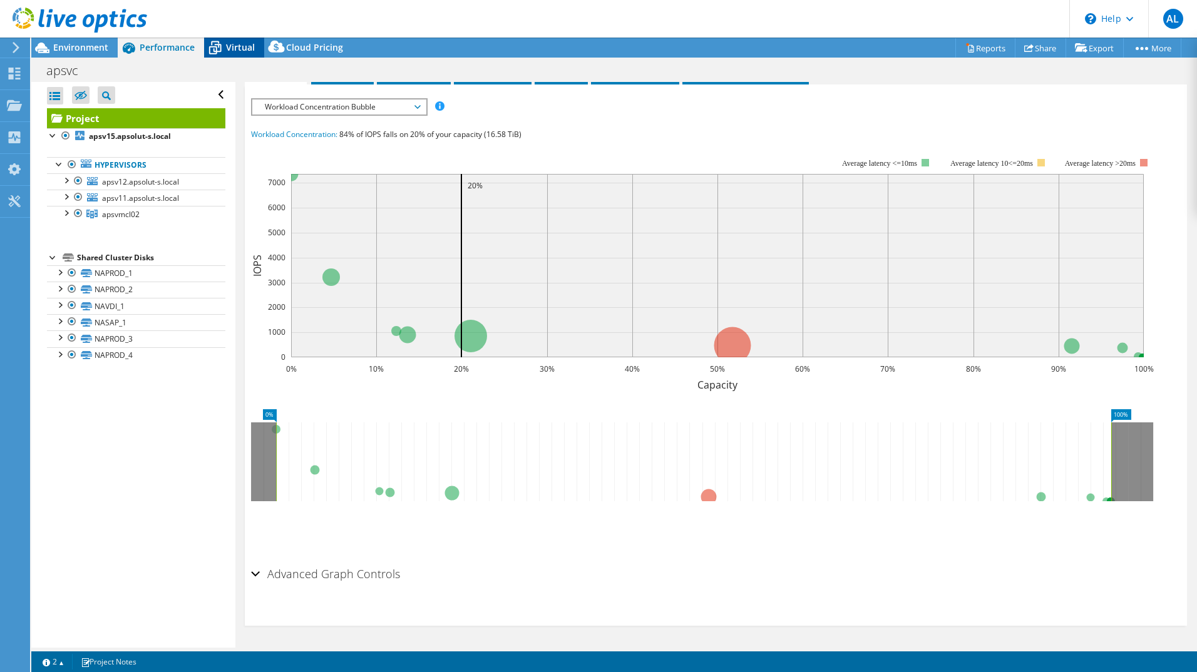
click at [223, 44] on icon at bounding box center [215, 48] width 22 height 22
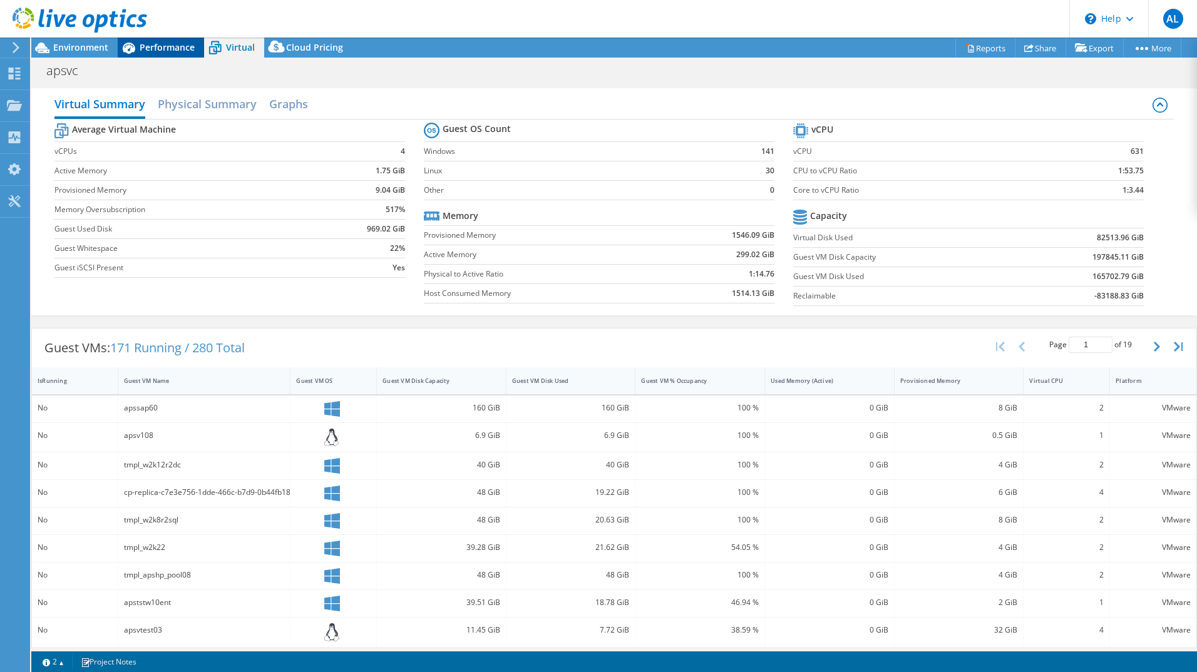
click at [156, 46] on span "Performance" at bounding box center [167, 47] width 55 height 12
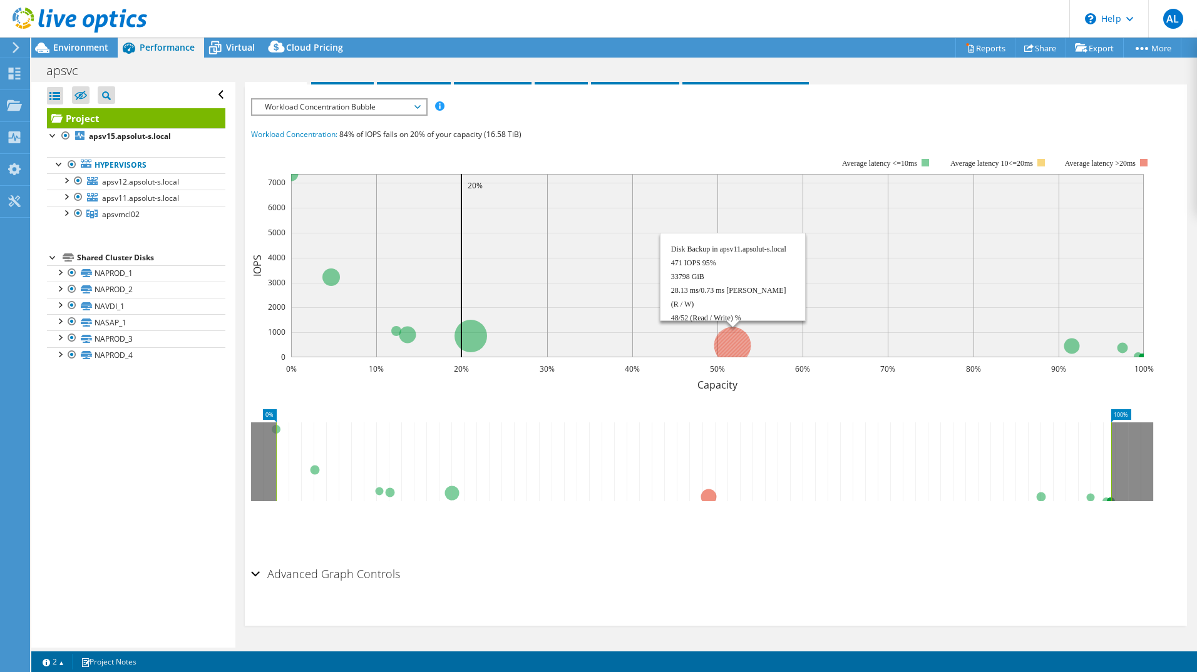
click at [730, 347] on circle at bounding box center [732, 345] width 37 height 37
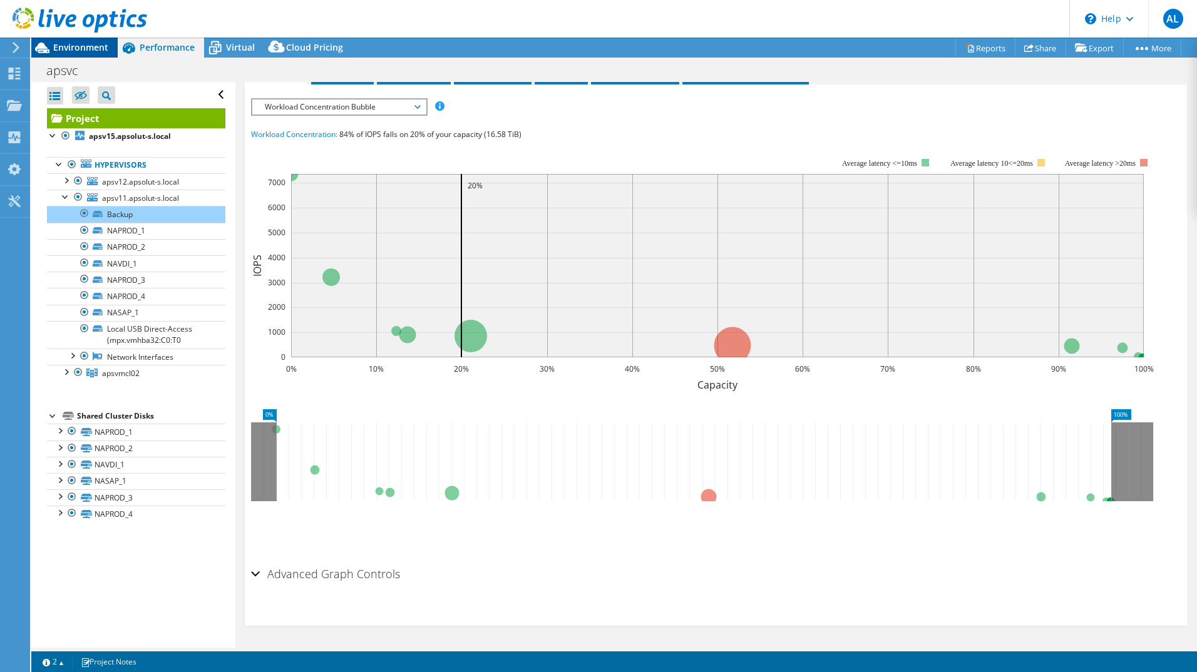
click at [63, 44] on span "Environment" at bounding box center [80, 47] width 55 height 12
